Goal: Information Seeking & Learning: Learn about a topic

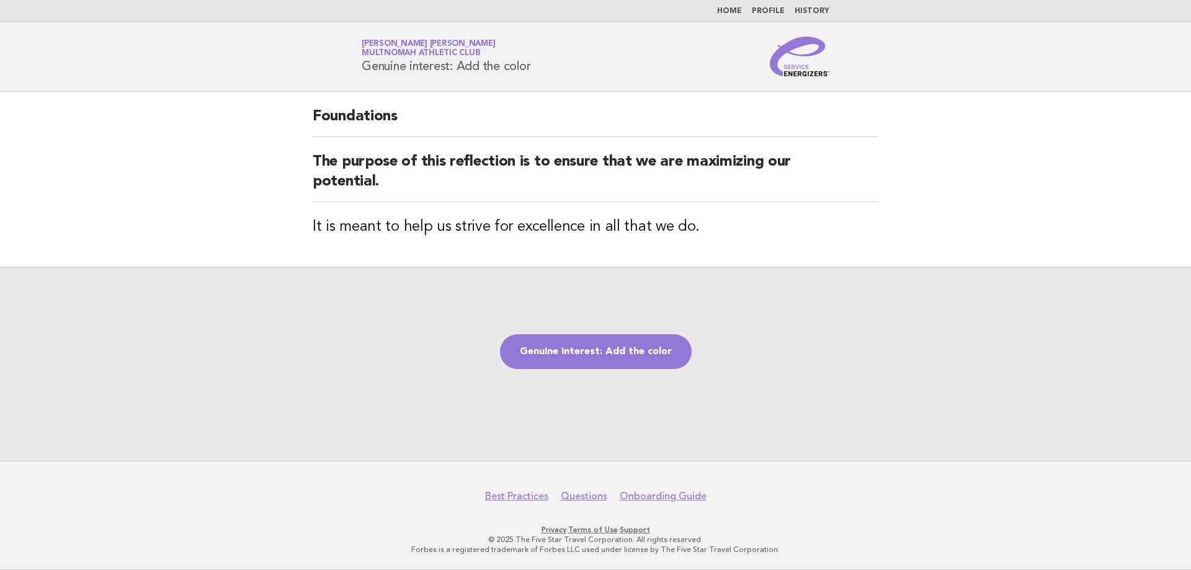
click at [730, 9] on link "Home" at bounding box center [729, 10] width 25 height 7
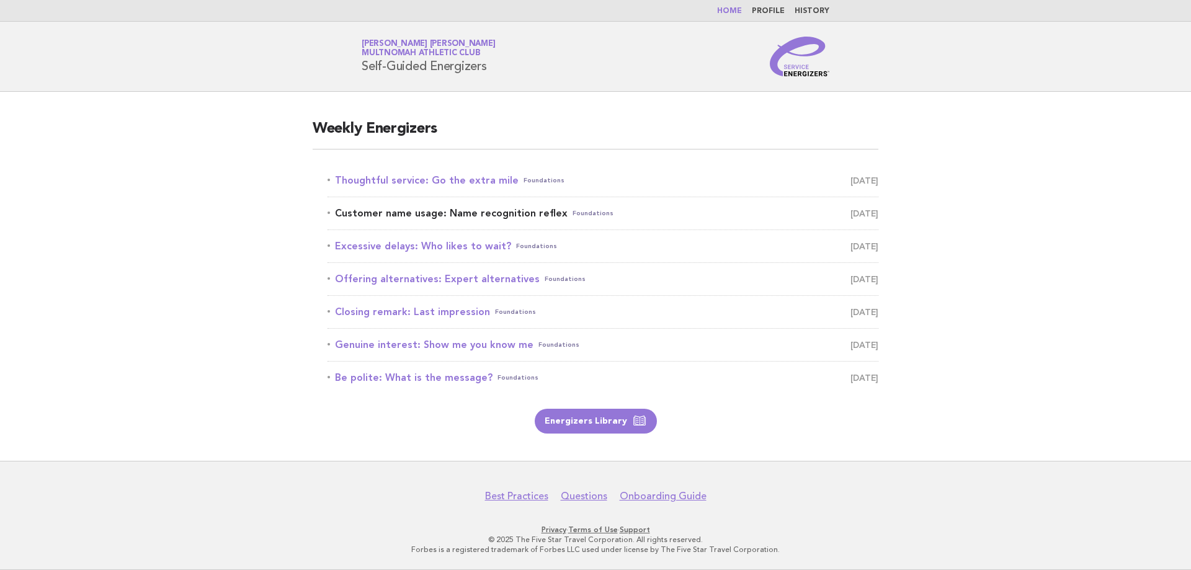
click at [519, 216] on link "Customer name usage: Name recognition reflex Foundations October 8" at bounding box center [603, 213] width 551 height 17
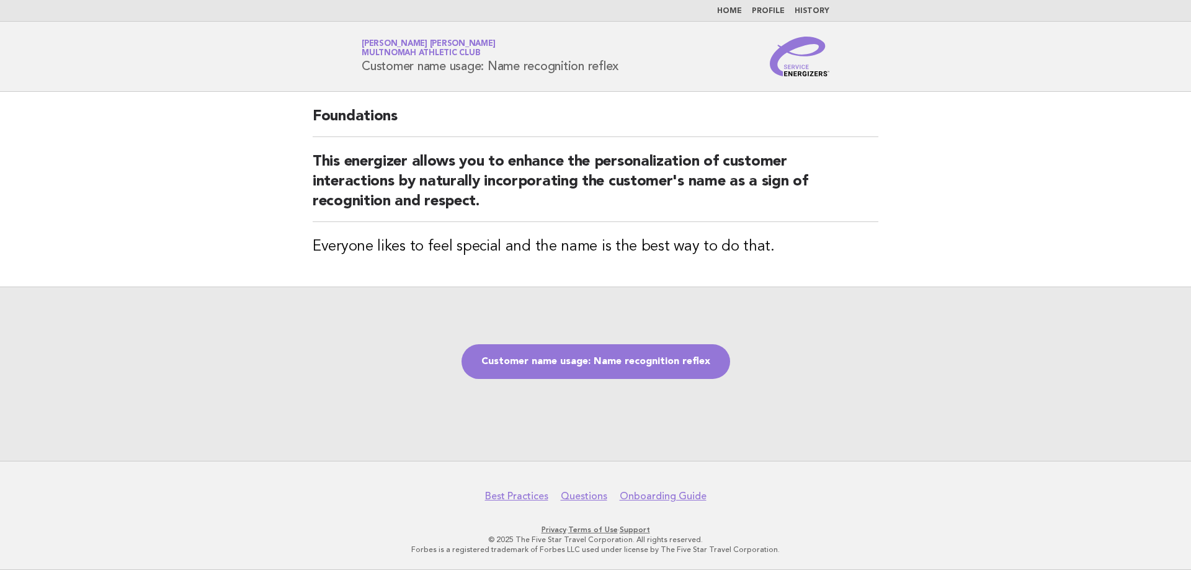
click at [732, 14] on link "Home" at bounding box center [729, 10] width 25 height 7
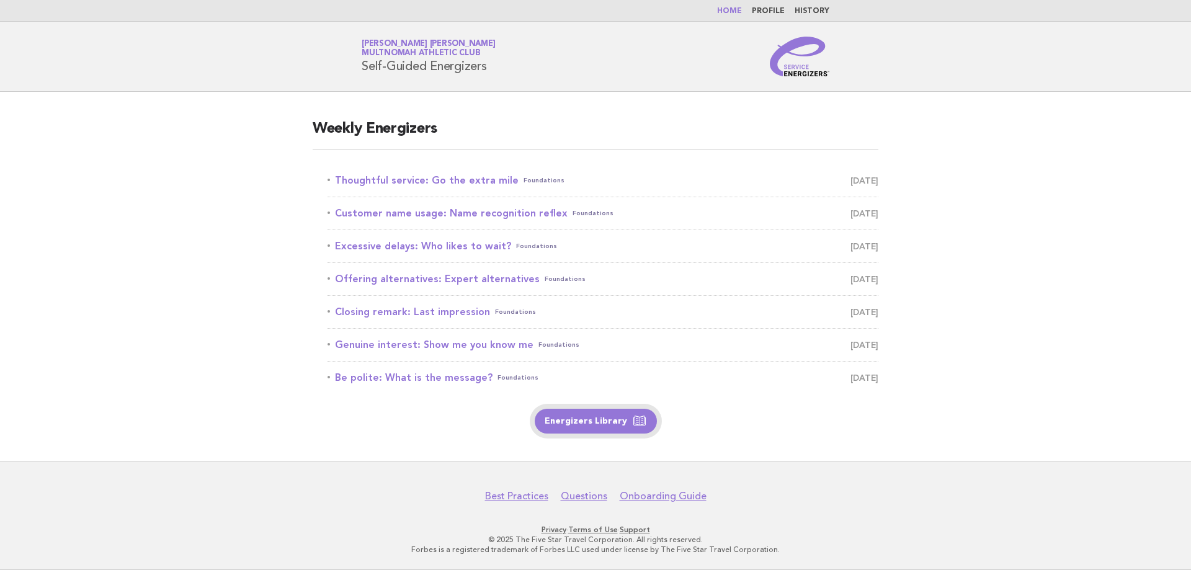
click at [575, 422] on link "Energizers Library" at bounding box center [596, 421] width 122 height 25
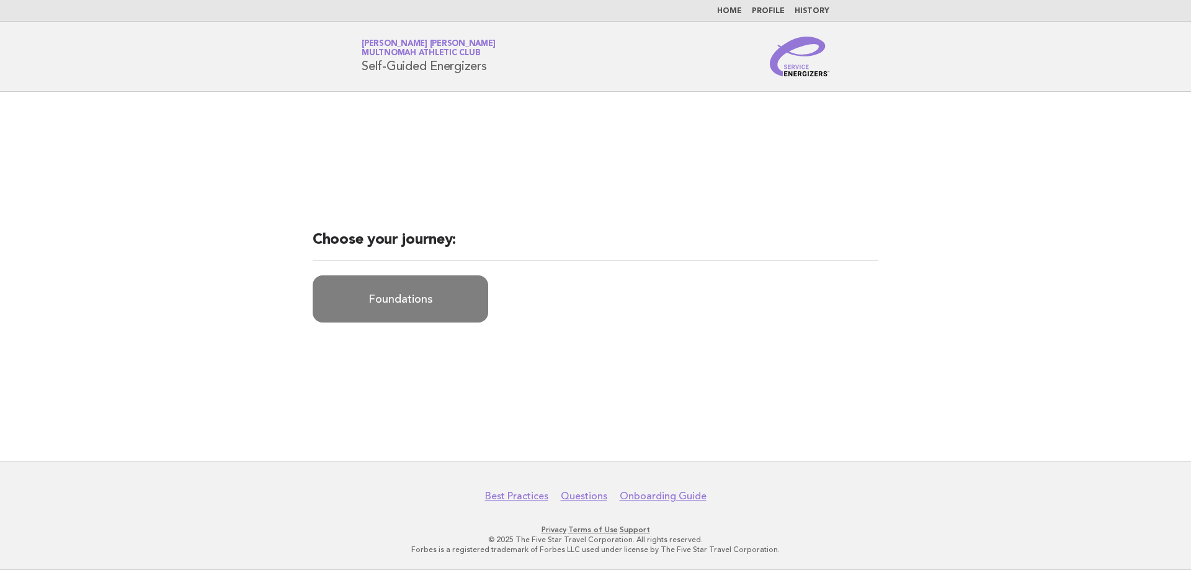
click at [411, 302] on link "Foundations" at bounding box center [401, 298] width 176 height 47
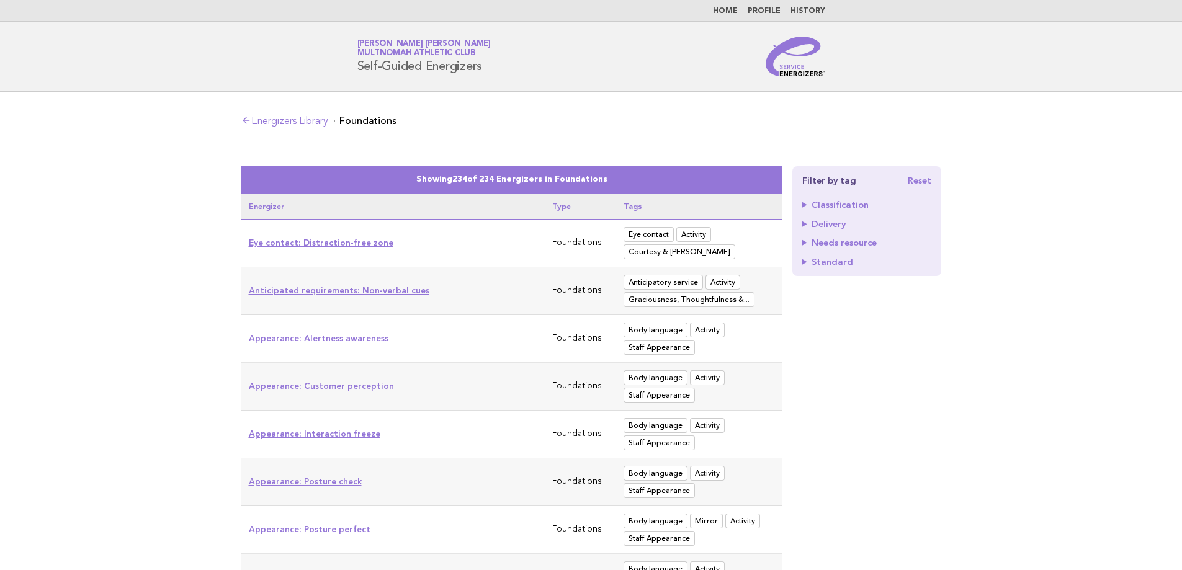
click at [824, 242] on summary "Needs resource" at bounding box center [866, 242] width 129 height 9
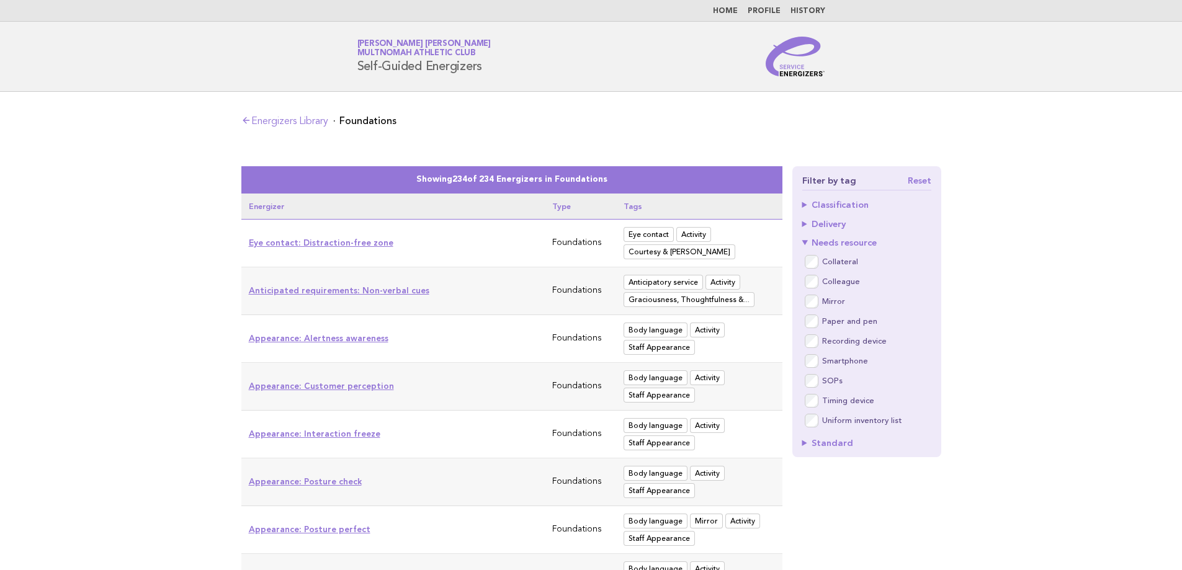
click at [824, 242] on summary "Needs resource" at bounding box center [866, 242] width 129 height 9
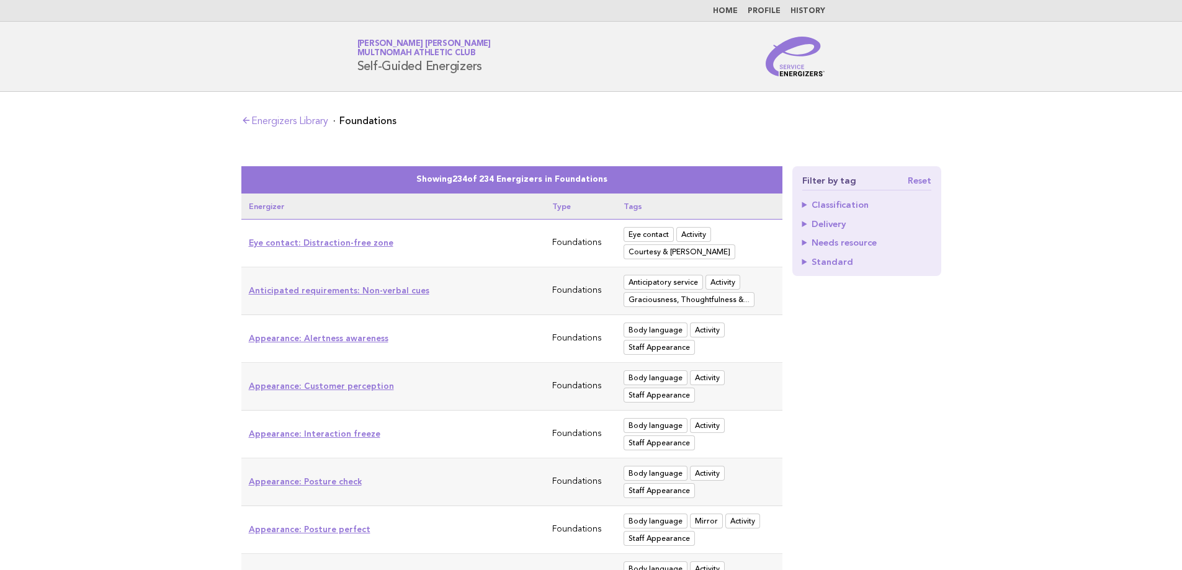
click at [818, 222] on summary "Delivery" at bounding box center [866, 224] width 129 height 9
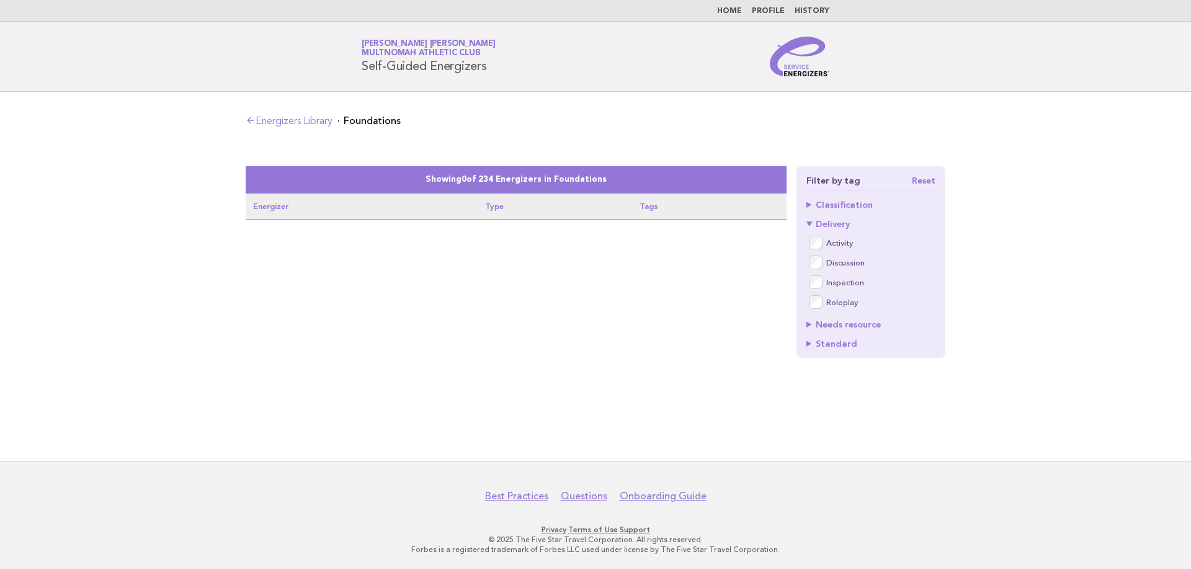
click at [811, 292] on div "Activity Discussion Inspection Roleplay" at bounding box center [870, 271] width 129 height 77
click at [927, 176] on link "Reset" at bounding box center [924, 180] width 24 height 9
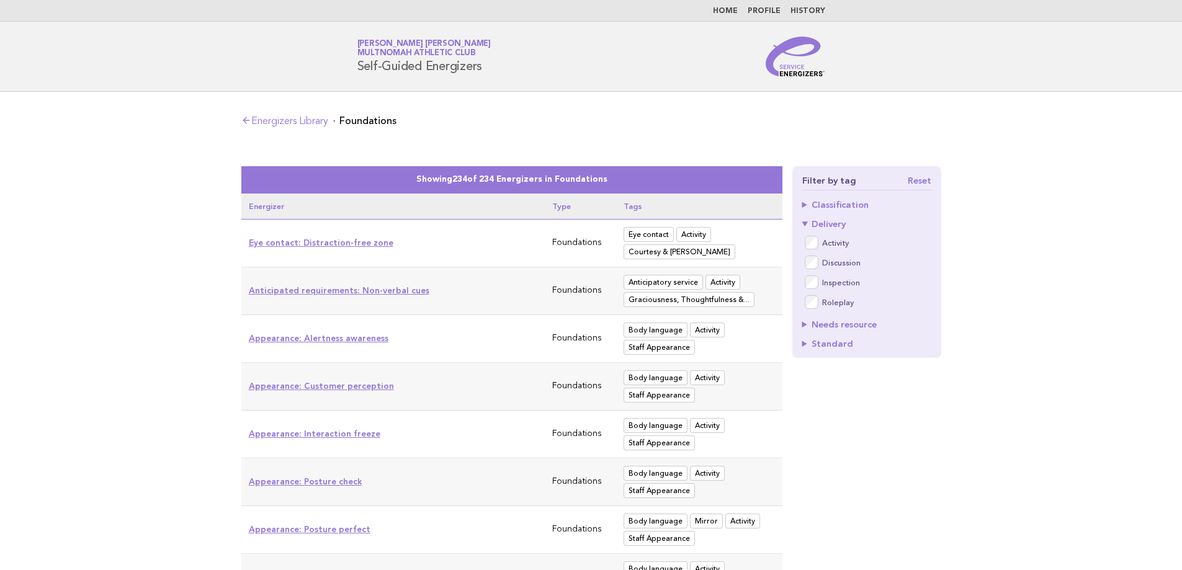
click at [805, 207] on summary "Classification" at bounding box center [866, 204] width 129 height 9
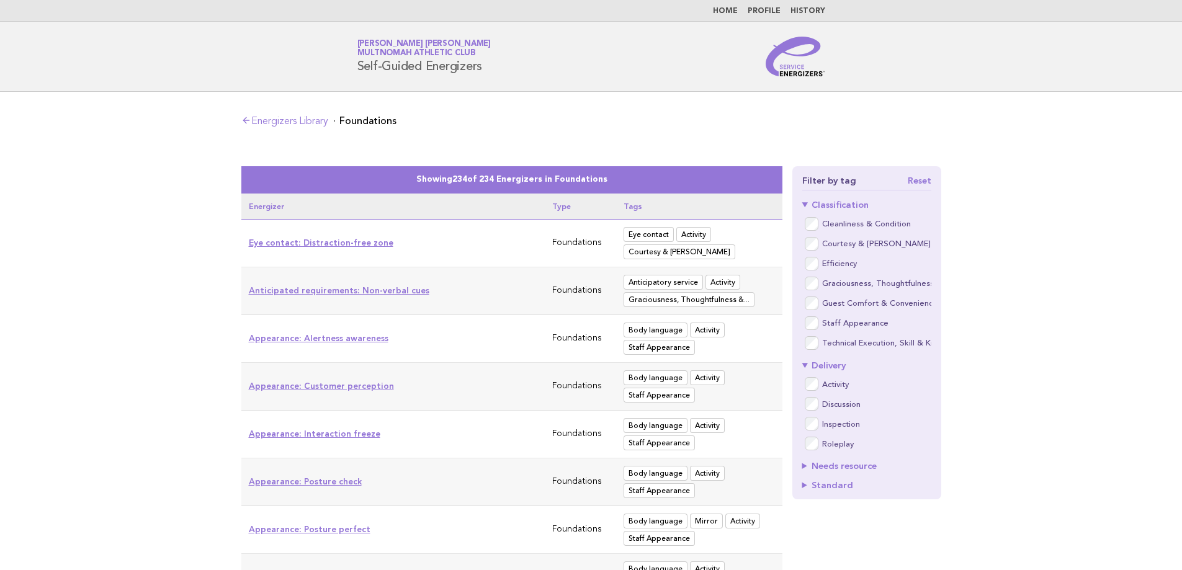
click at [805, 207] on summary "Classification" at bounding box center [866, 204] width 129 height 9
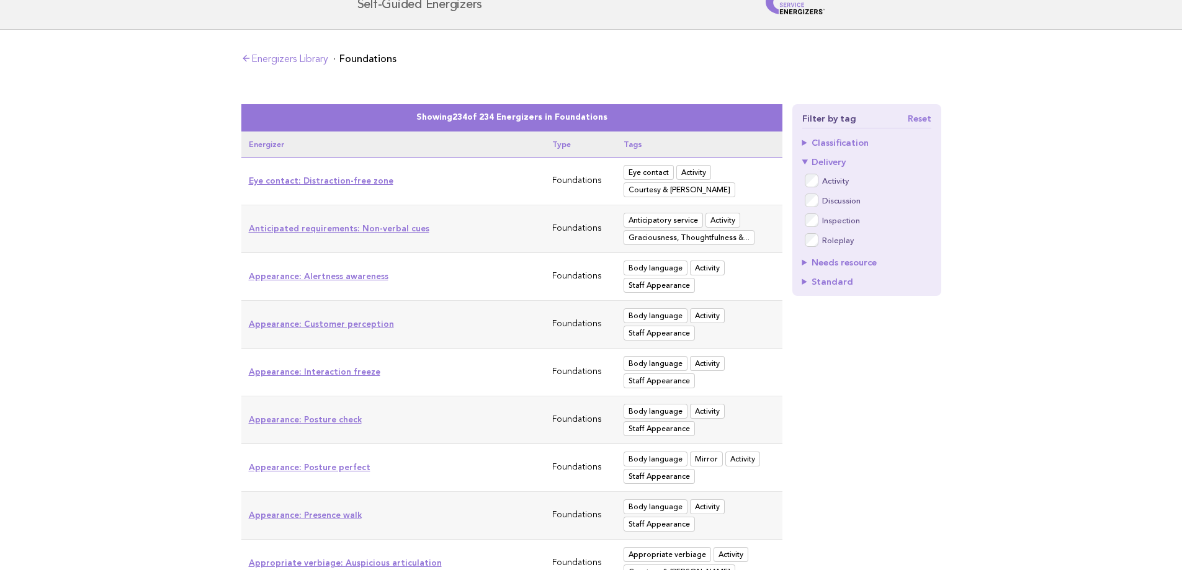
scroll to position [124, 0]
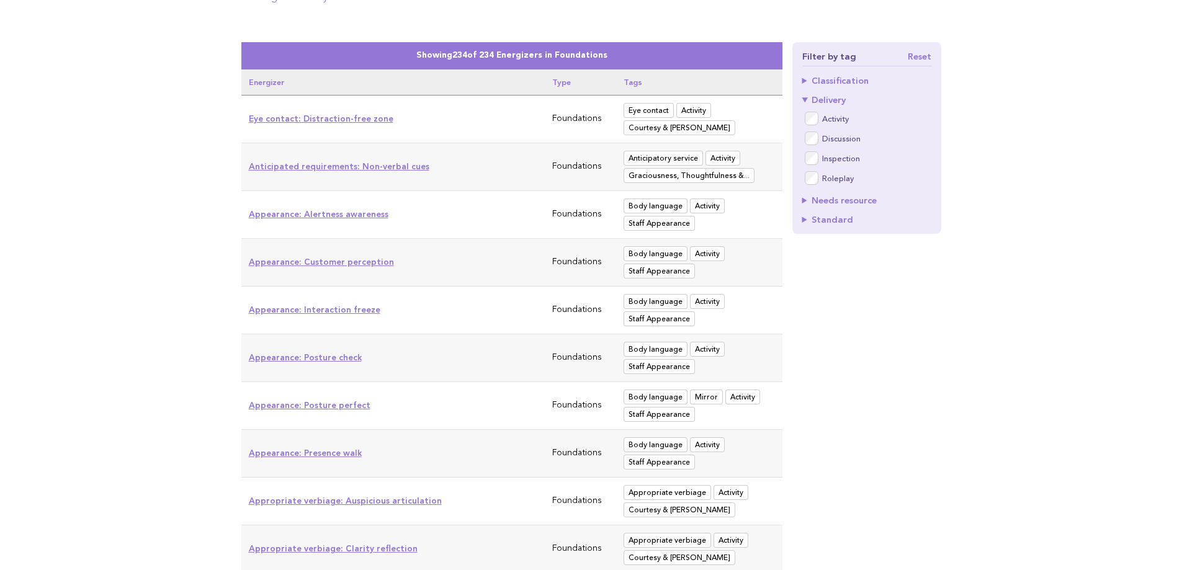
click at [823, 222] on summary "Standard" at bounding box center [866, 219] width 129 height 9
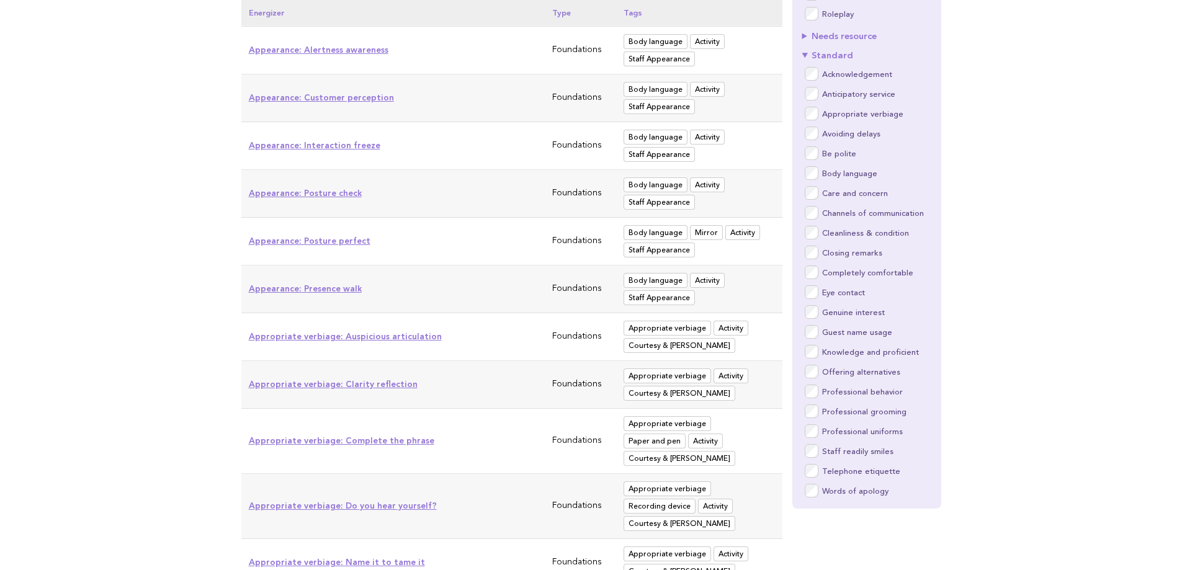
scroll to position [310, 0]
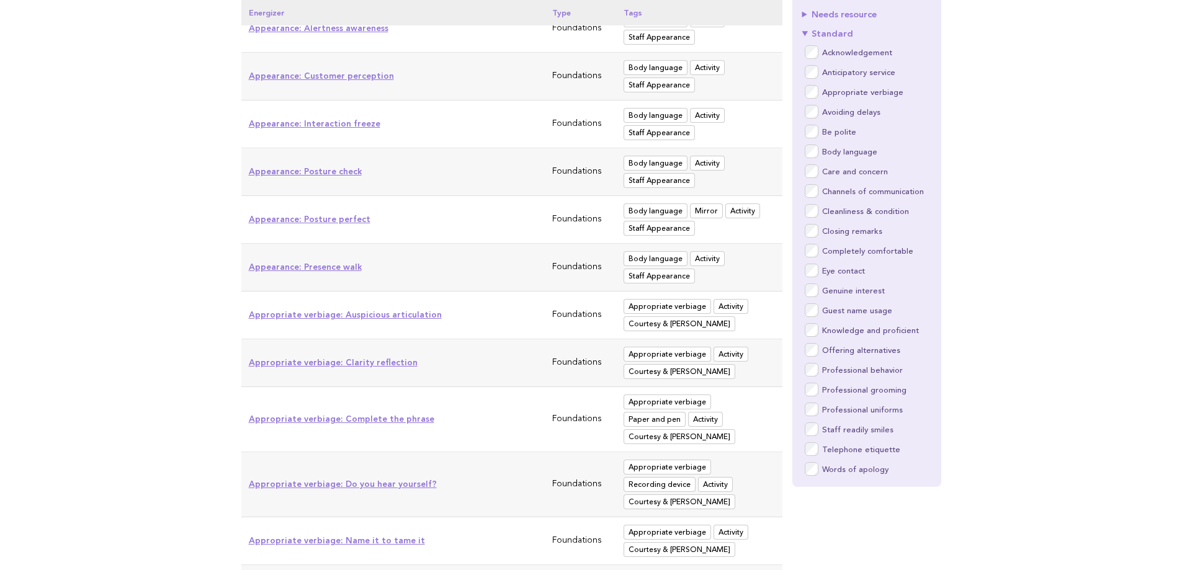
click at [401, 313] on link "Appropriate verbiage: Auspicious articulation" at bounding box center [345, 315] width 193 height 10
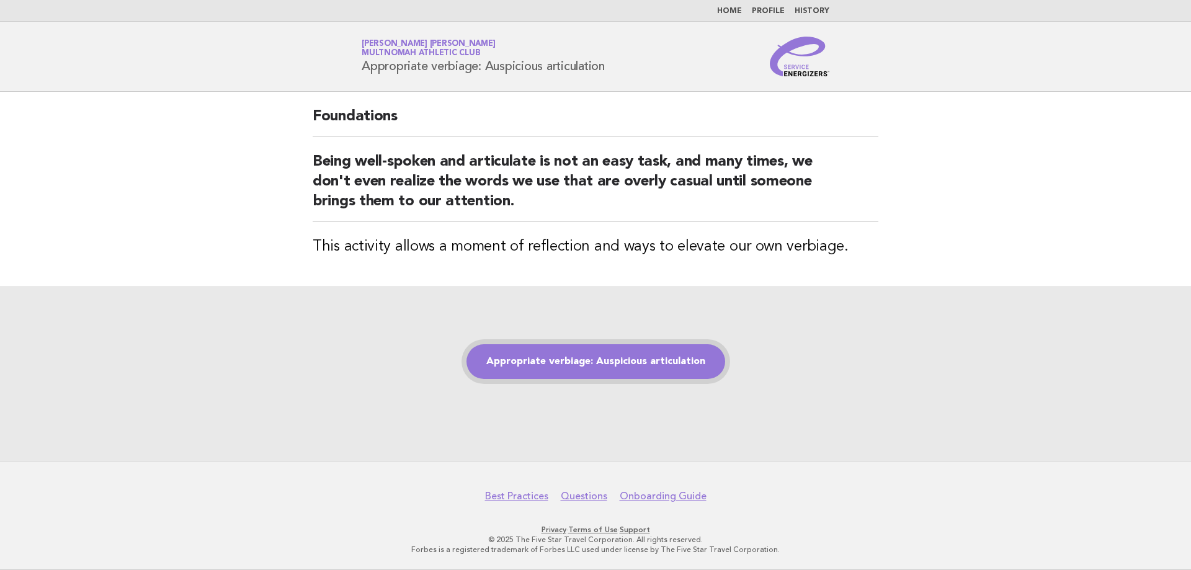
click at [537, 365] on link "Appropriate verbiage: Auspicious articulation" at bounding box center [596, 361] width 259 height 35
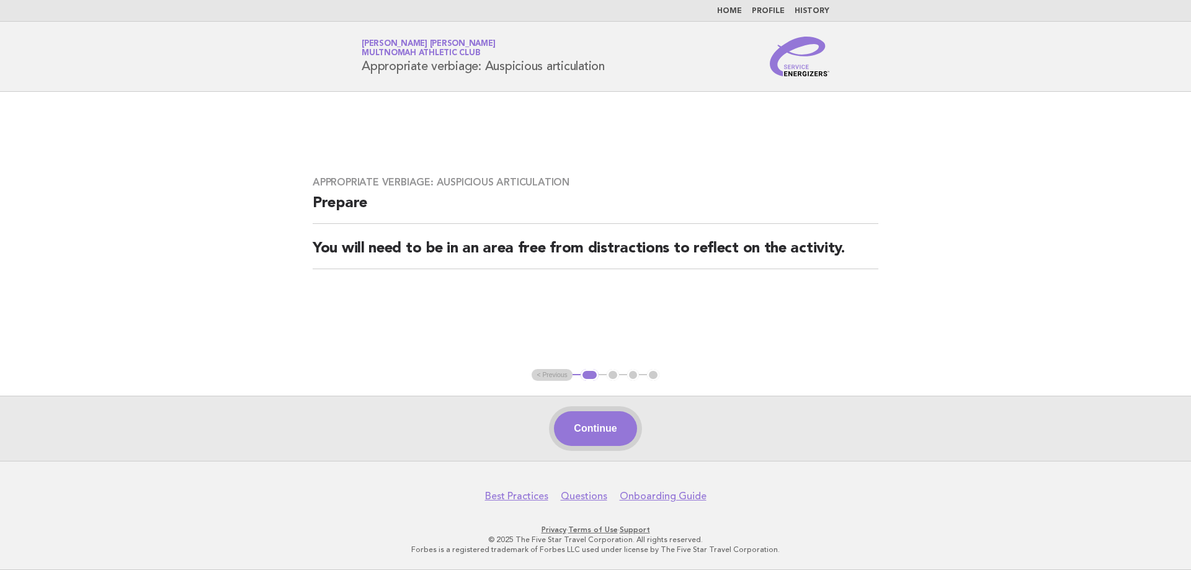
click at [592, 422] on button "Continue" at bounding box center [595, 428] width 83 height 35
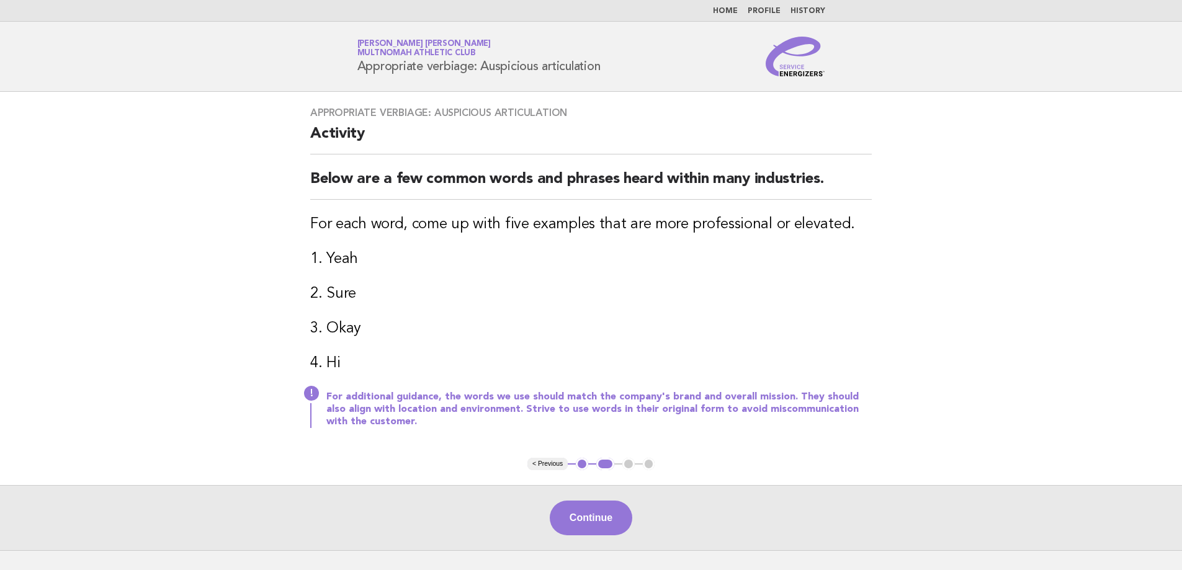
click at [581, 465] on button "1" at bounding box center [582, 464] width 12 height 12
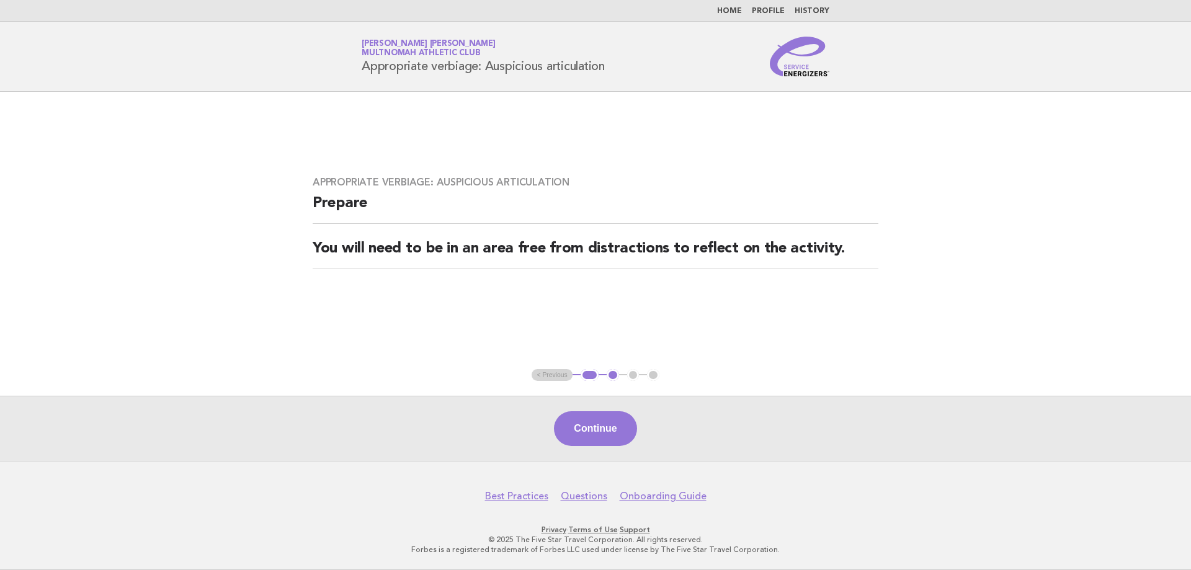
click at [560, 375] on ul "< Previous 1 2 3 4" at bounding box center [595, 375] width 127 height 12
click at [590, 378] on button "1" at bounding box center [590, 375] width 18 height 12
click at [616, 379] on button "2" at bounding box center [613, 375] width 12 height 12
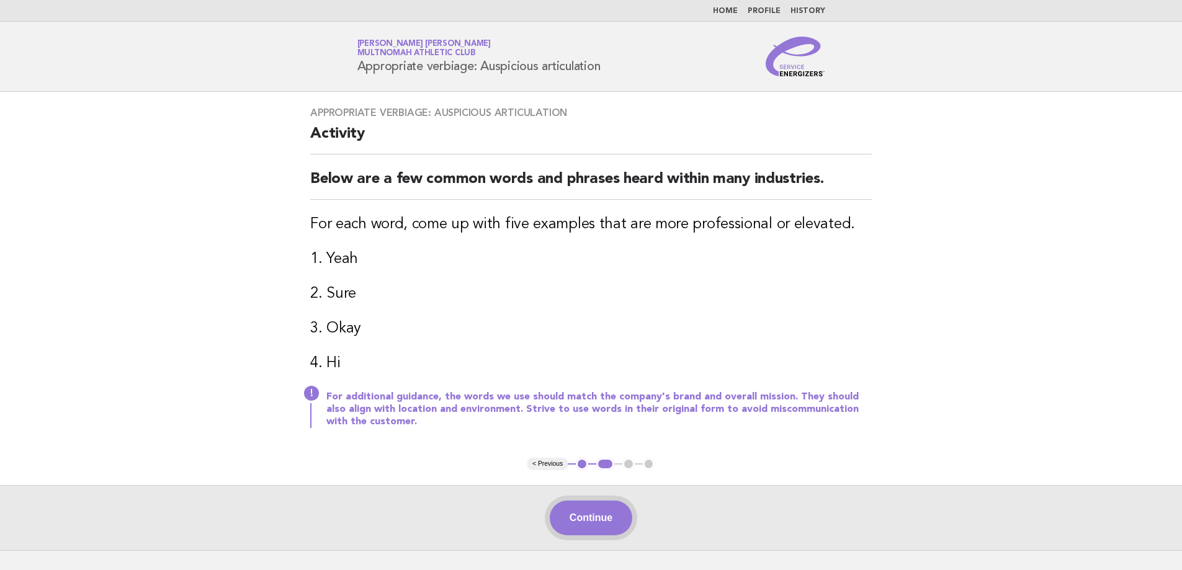
click at [599, 511] on button "Continue" at bounding box center [591, 518] width 83 height 35
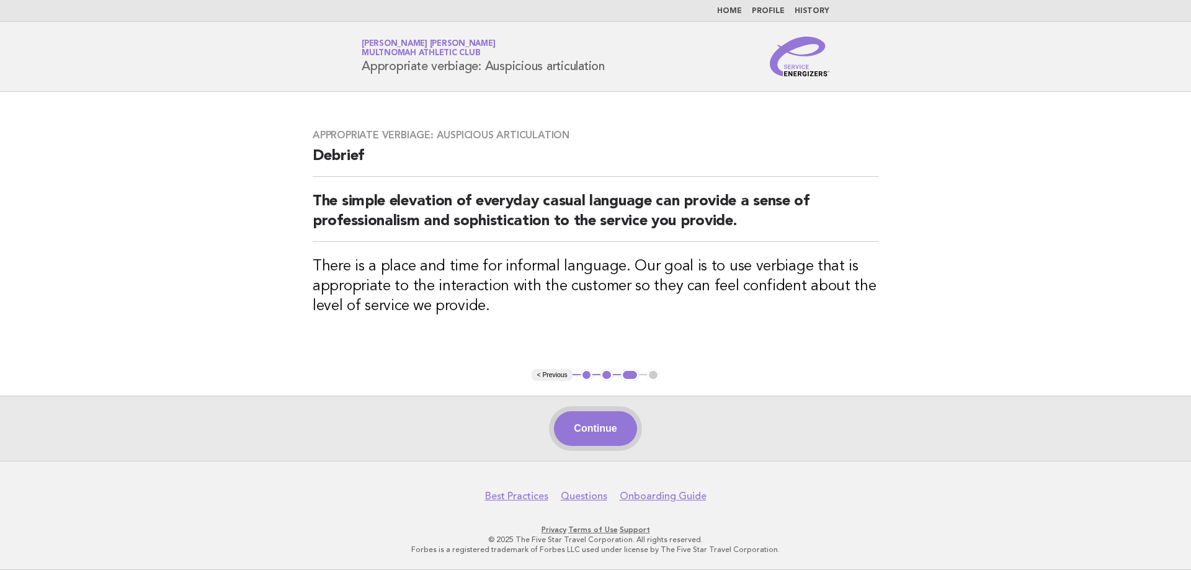
click at [614, 420] on button "Continue" at bounding box center [595, 428] width 83 height 35
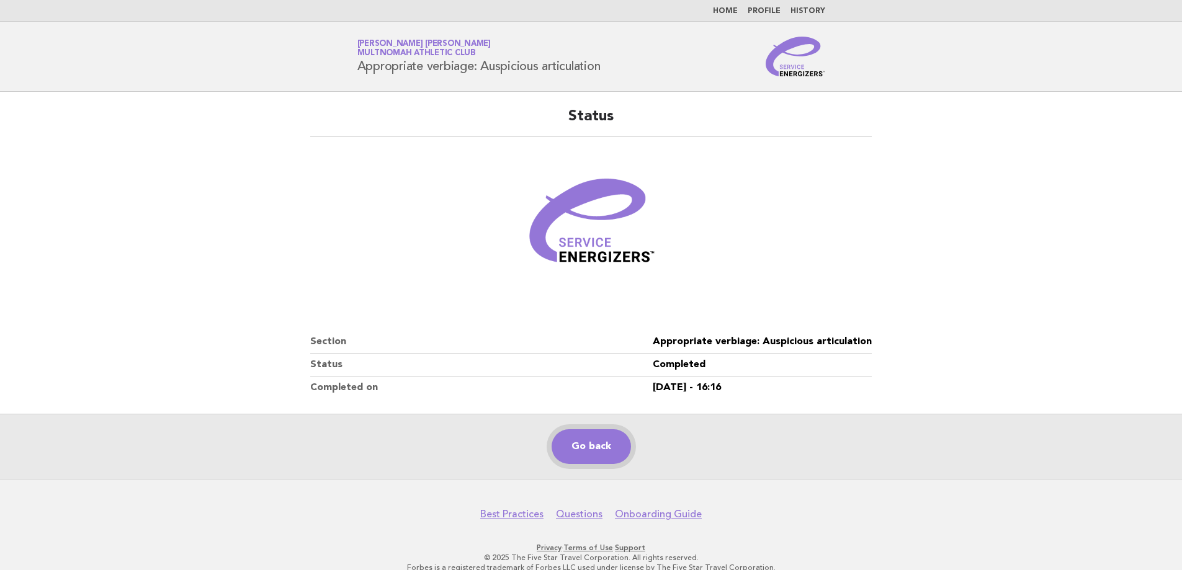
click at [597, 449] on link "Go back" at bounding box center [591, 446] width 79 height 35
